Goal: Task Accomplishment & Management: Complete application form

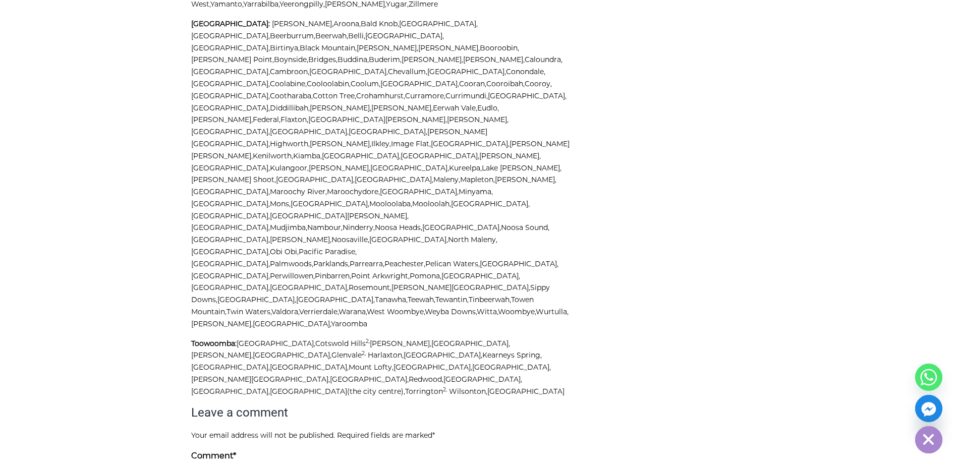
scroll to position [3683, 0]
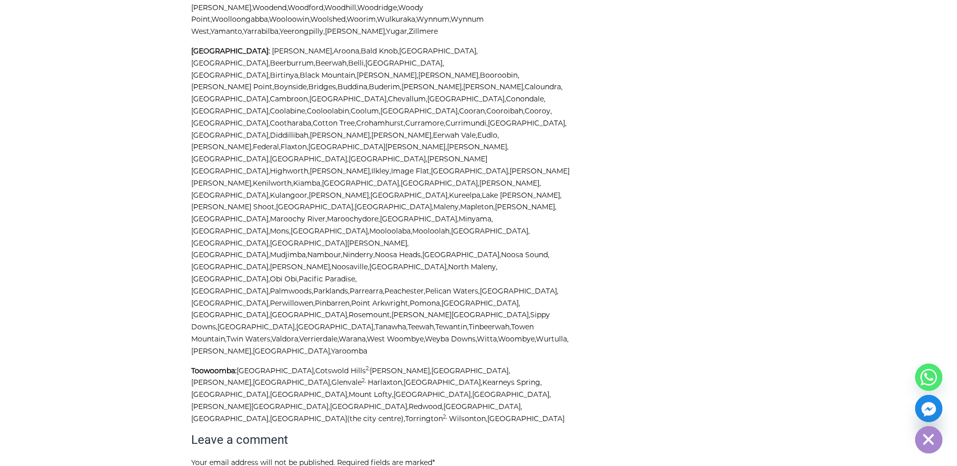
type textarea "Hi, Just after a quick quote for a potential crane hire. It would be to move fu…"
drag, startPoint x: 238, startPoint y: 219, endPoint x: 244, endPoint y: 212, distance: 8.9
type input "[PERSON_NAME]"
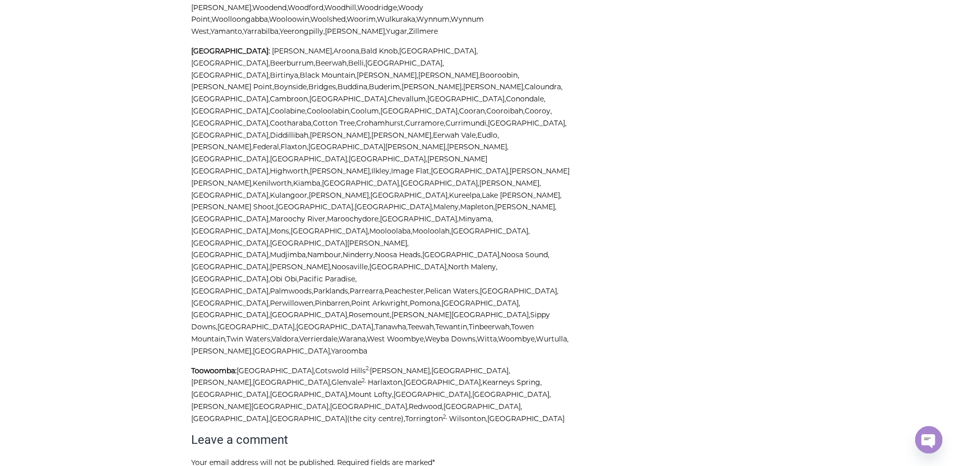
type input "[PERSON_NAME][EMAIL_ADDRESS][DOMAIN_NAME]"
type textarea "Hi, Just after a quick quote for a potential crane hire. It would be to move fu…"
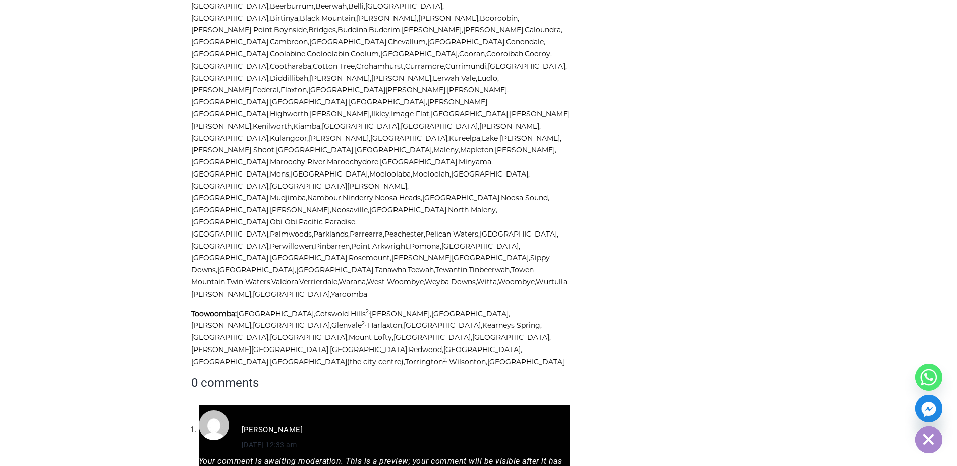
scroll to position [3777, 0]
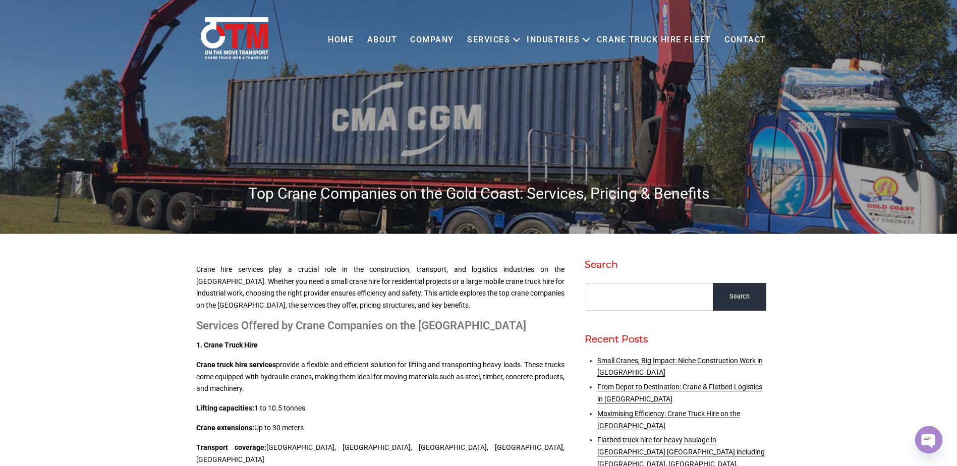
scroll to position [0, 0]
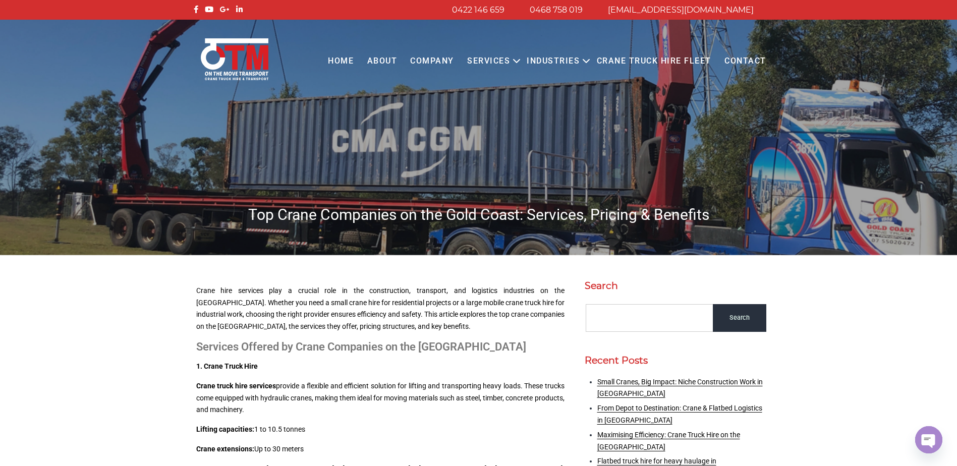
click at [739, 60] on link "Contact" at bounding box center [745, 61] width 55 height 28
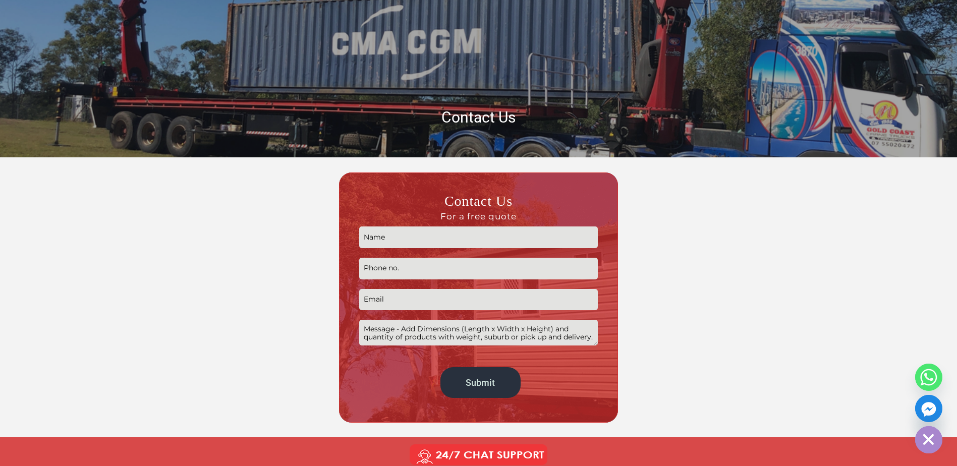
scroll to position [101, 0]
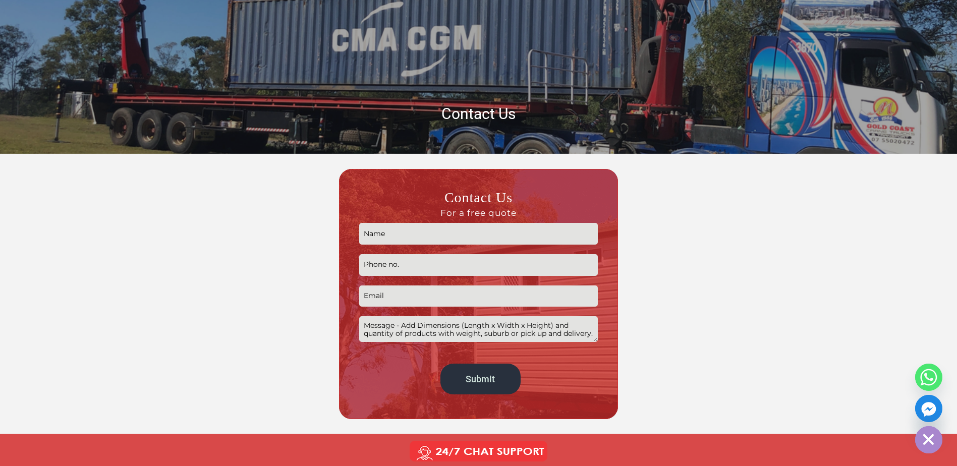
click at [447, 236] on input "Contact form" at bounding box center [478, 234] width 239 height 22
type input "[PERSON_NAME]"
type input "0433787484"
type input "[PERSON_NAME][EMAIL_ADDRESS][DOMAIN_NAME]"
click at [460, 326] on textarea "Contact form" at bounding box center [478, 329] width 239 height 26
